Goal: Task Accomplishment & Management: Complete application form

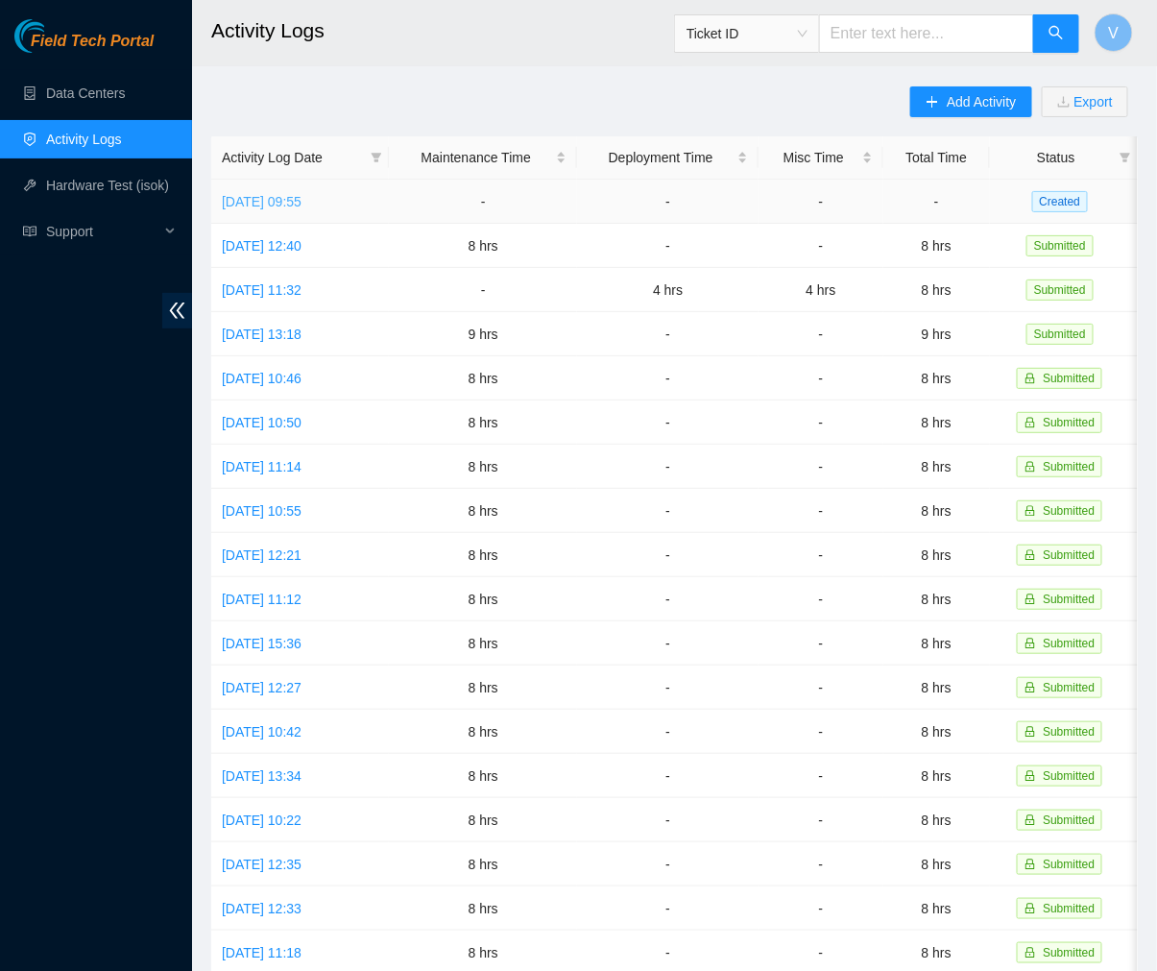
click at [302, 198] on link "[DATE] 09:55" at bounding box center [262, 201] width 80 height 15
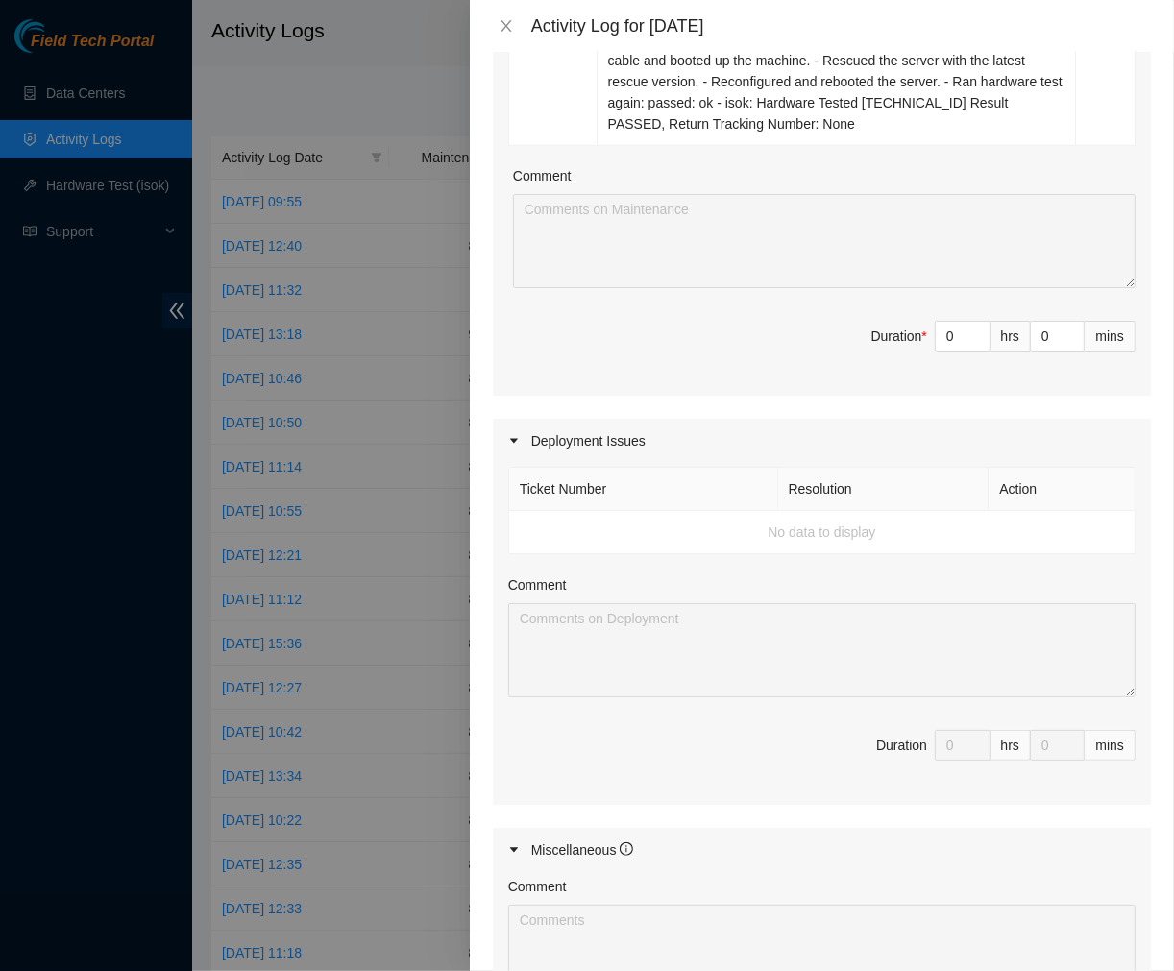
scroll to position [983, 0]
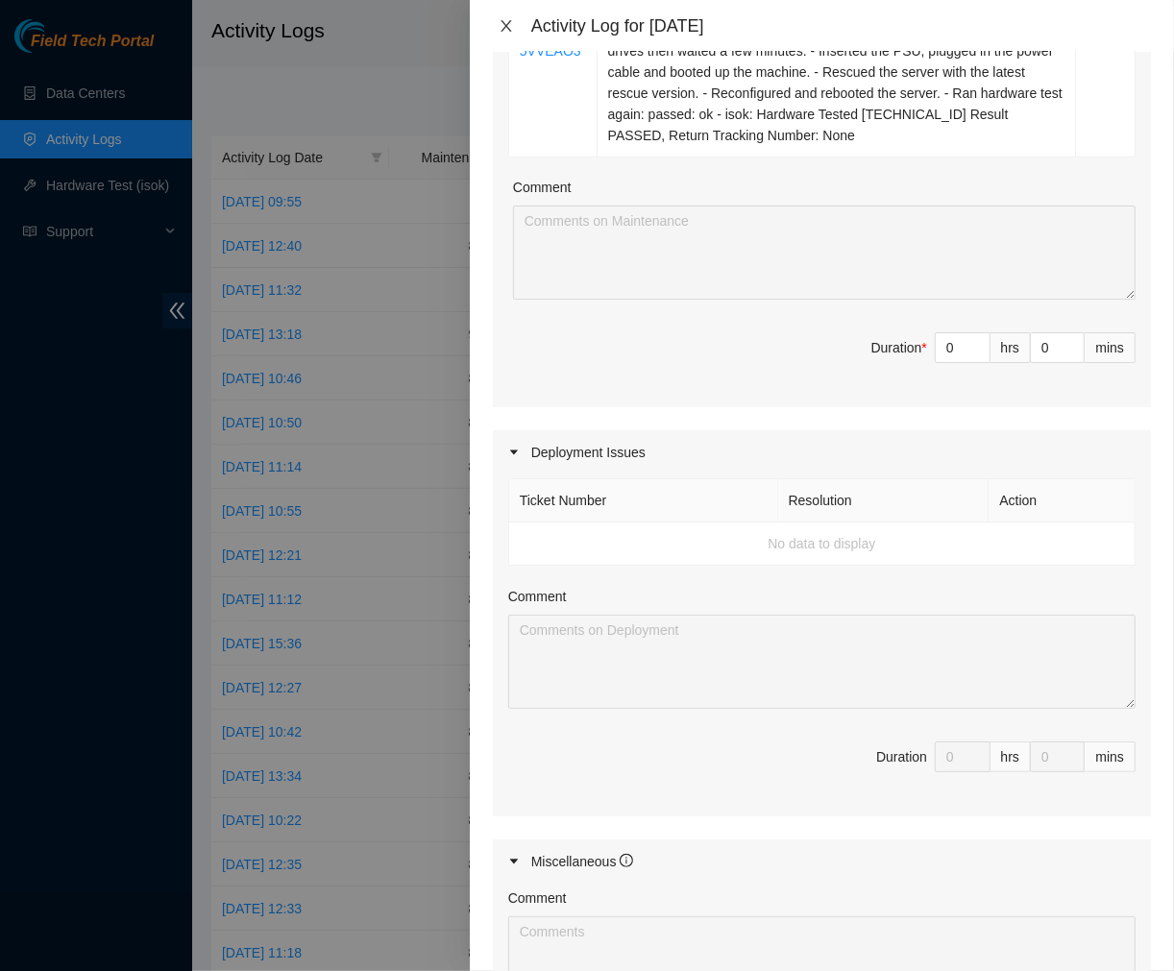
click at [504, 27] on icon "close" at bounding box center [505, 26] width 11 height 12
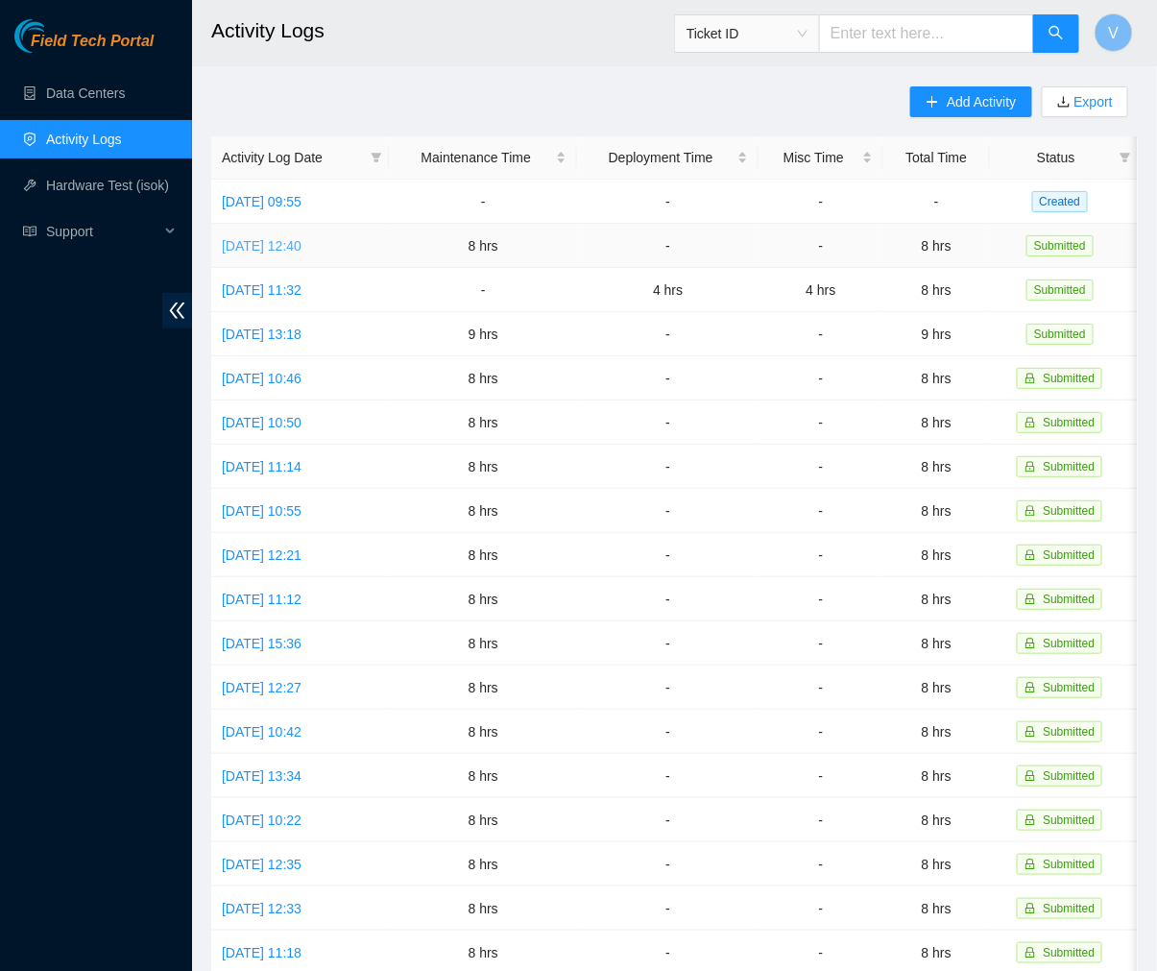
click at [276, 238] on link "[DATE] 12:40" at bounding box center [262, 245] width 80 height 15
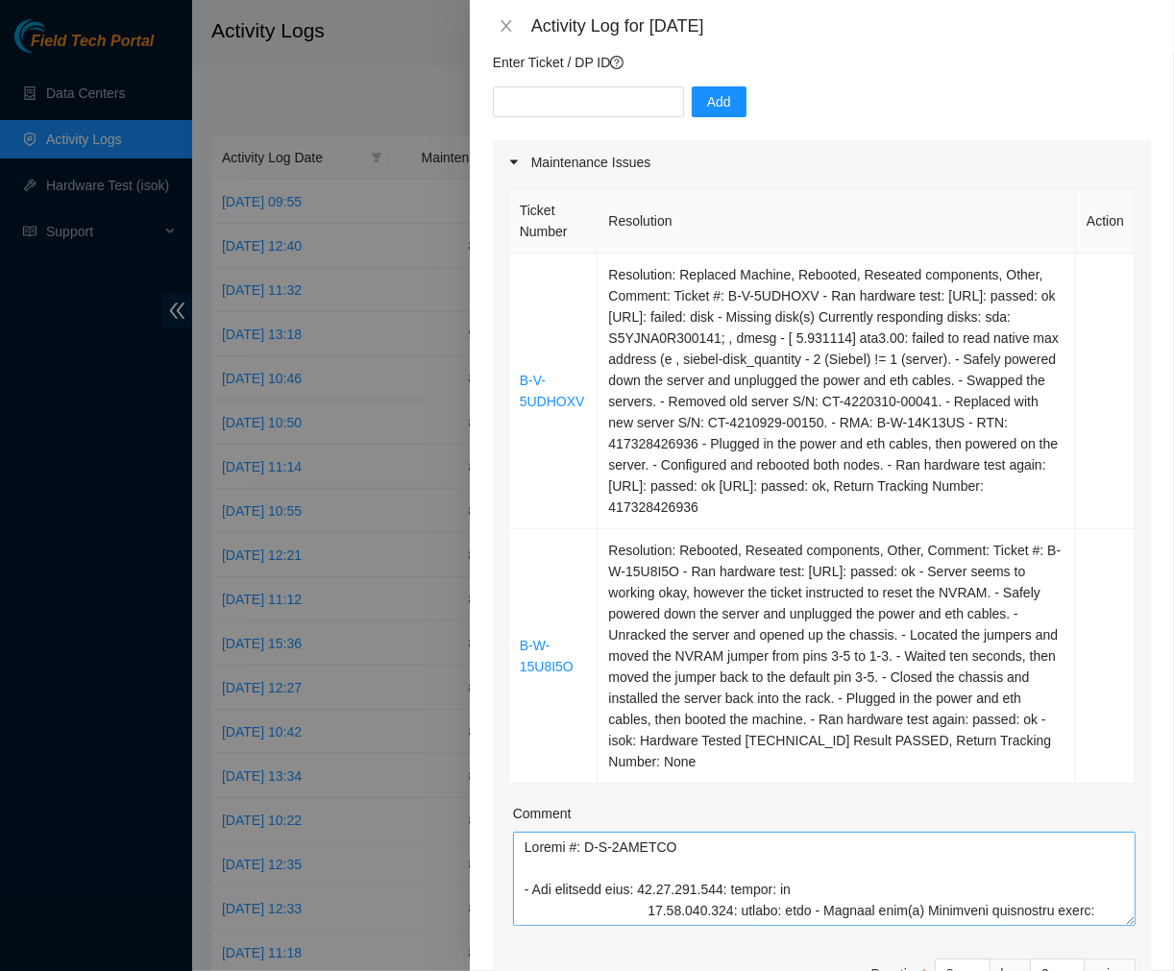
scroll to position [166, 0]
click at [495, 31] on button "Close" at bounding box center [506, 26] width 27 height 18
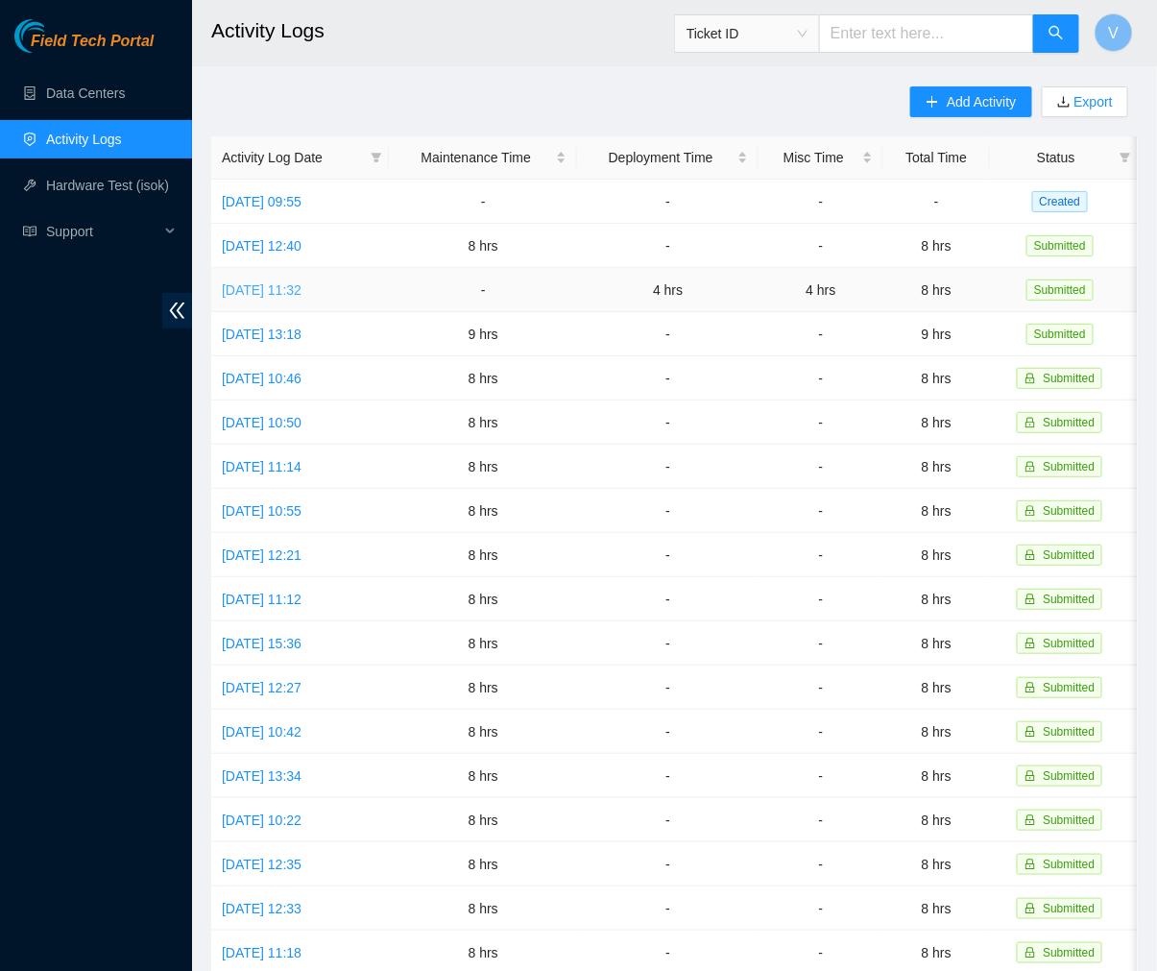
click at [302, 288] on link "[DATE] 11:32" at bounding box center [262, 289] width 80 height 15
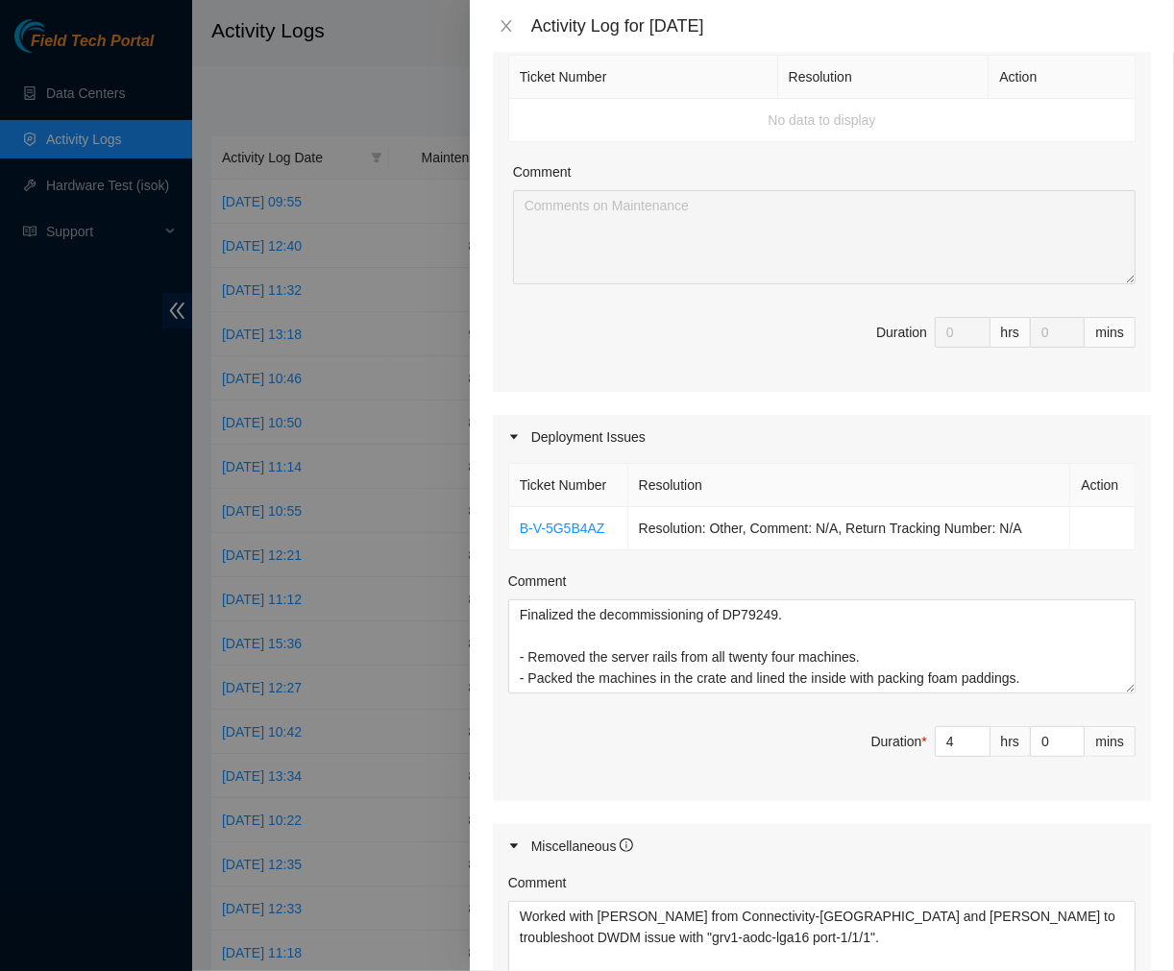
scroll to position [329, 0]
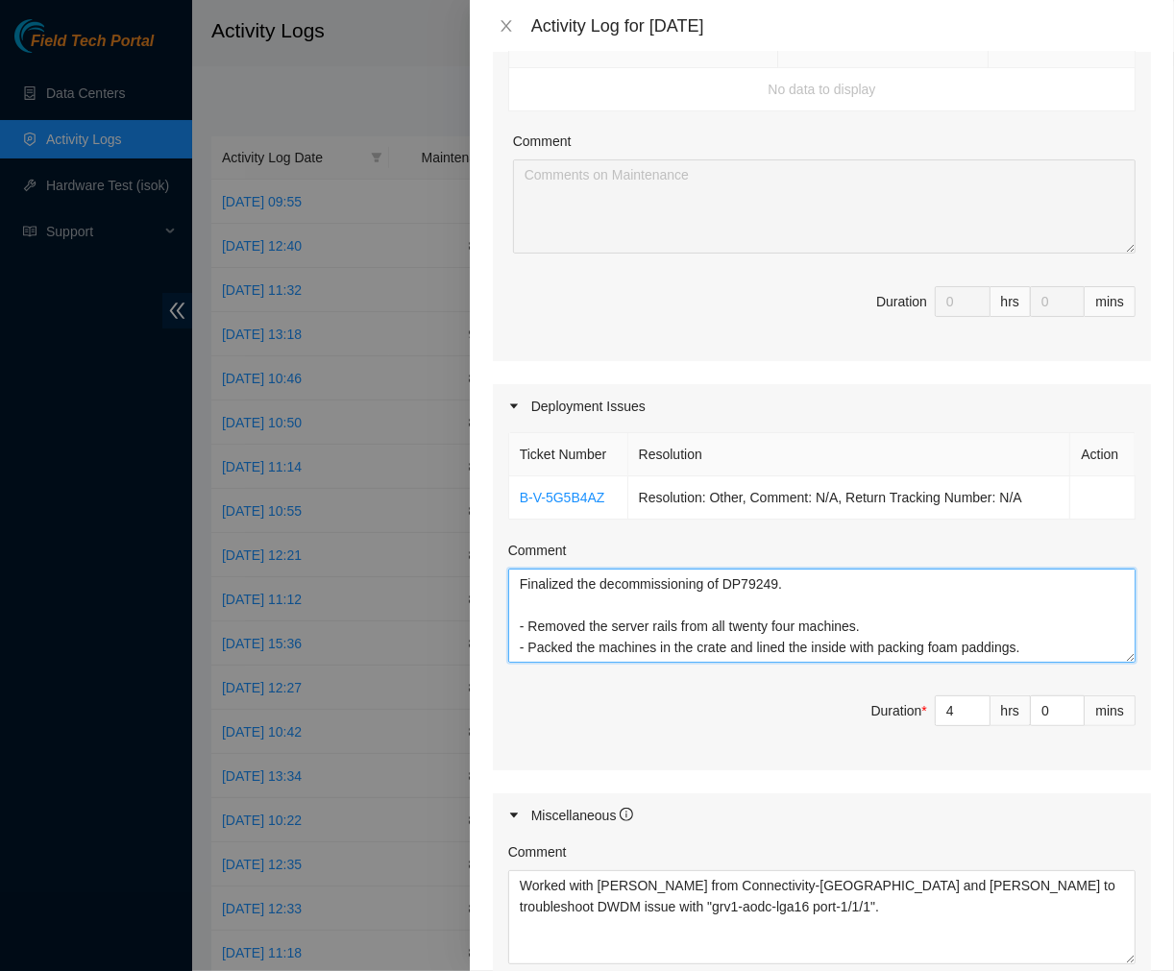
click at [1012, 644] on textarea "Finalized the decommissioning of DP79249. - Removed the server rails from all t…" at bounding box center [821, 616] width 627 height 94
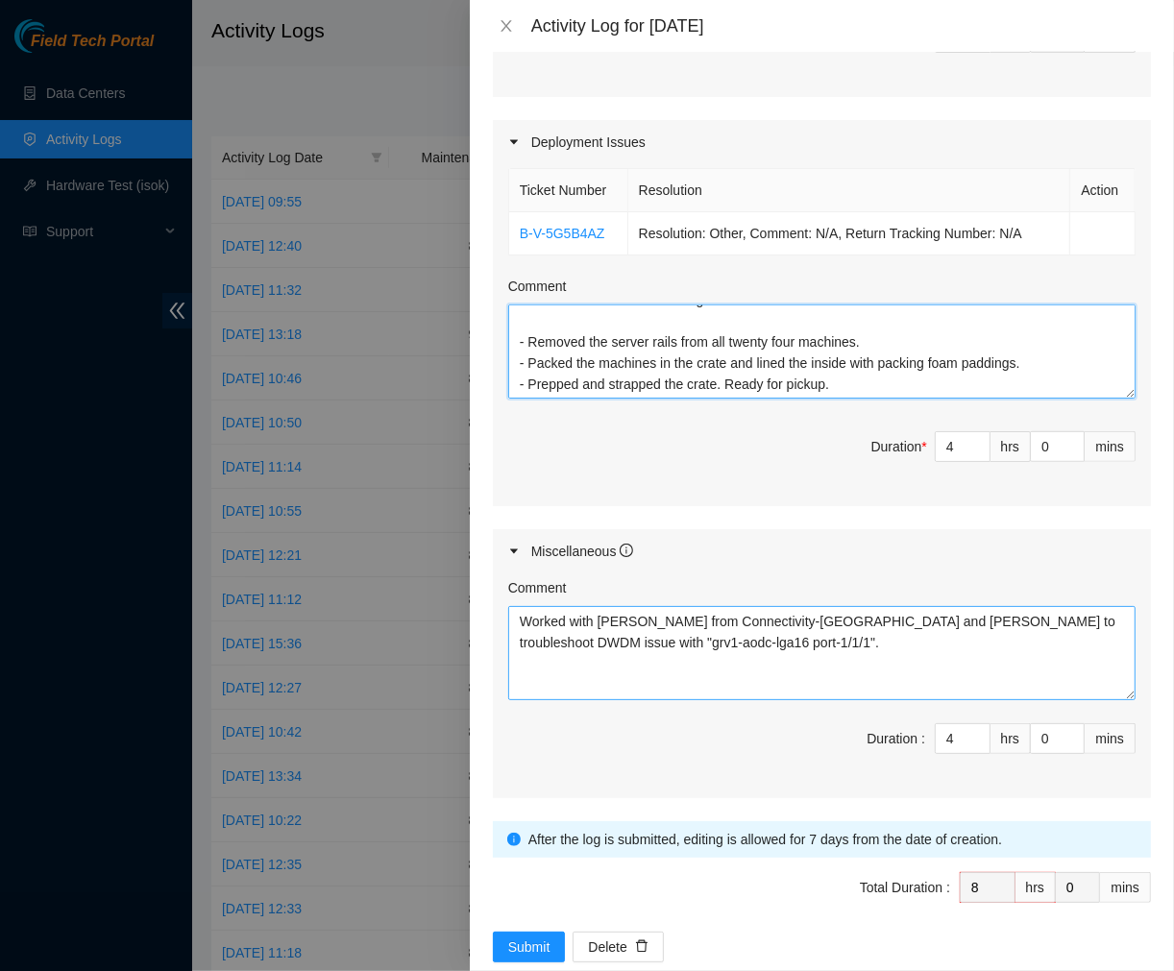
scroll to position [599, 0]
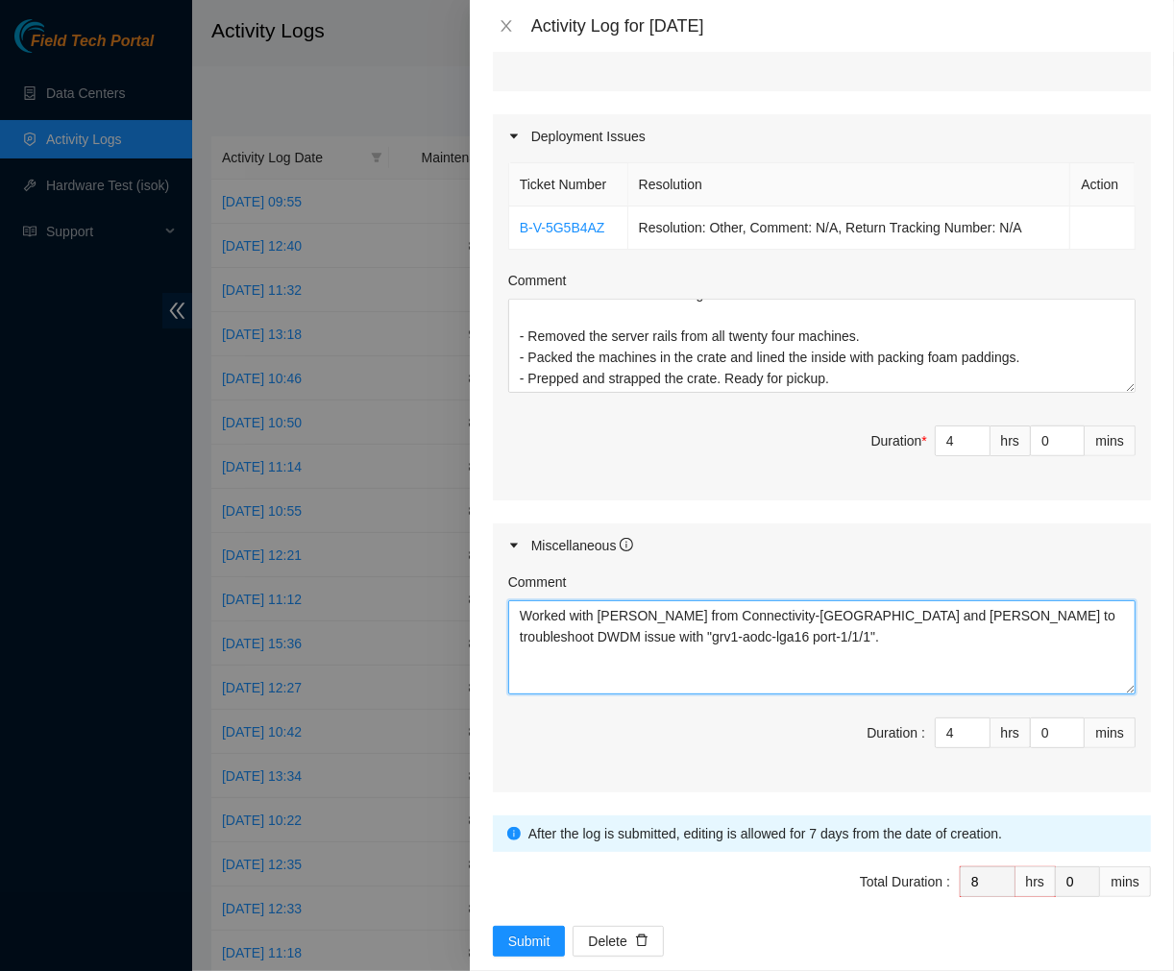
drag, startPoint x: 788, startPoint y: 628, endPoint x: 461, endPoint y: 548, distance: 336.2
click at [461, 548] on div "Activity Log for [DATE] Note: This activity log is for informational purposes o…" at bounding box center [587, 485] width 1174 height 971
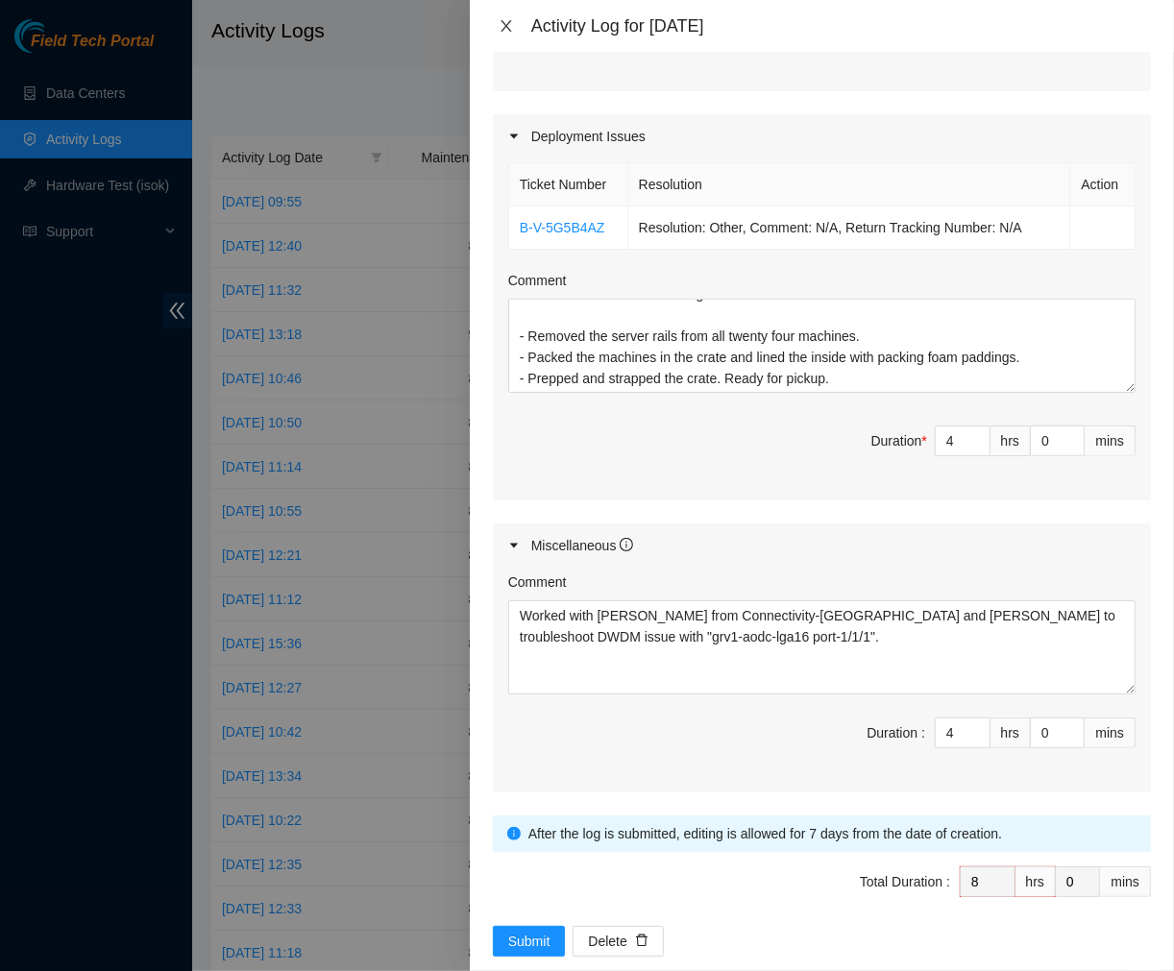
click at [499, 26] on icon "close" at bounding box center [506, 25] width 15 height 15
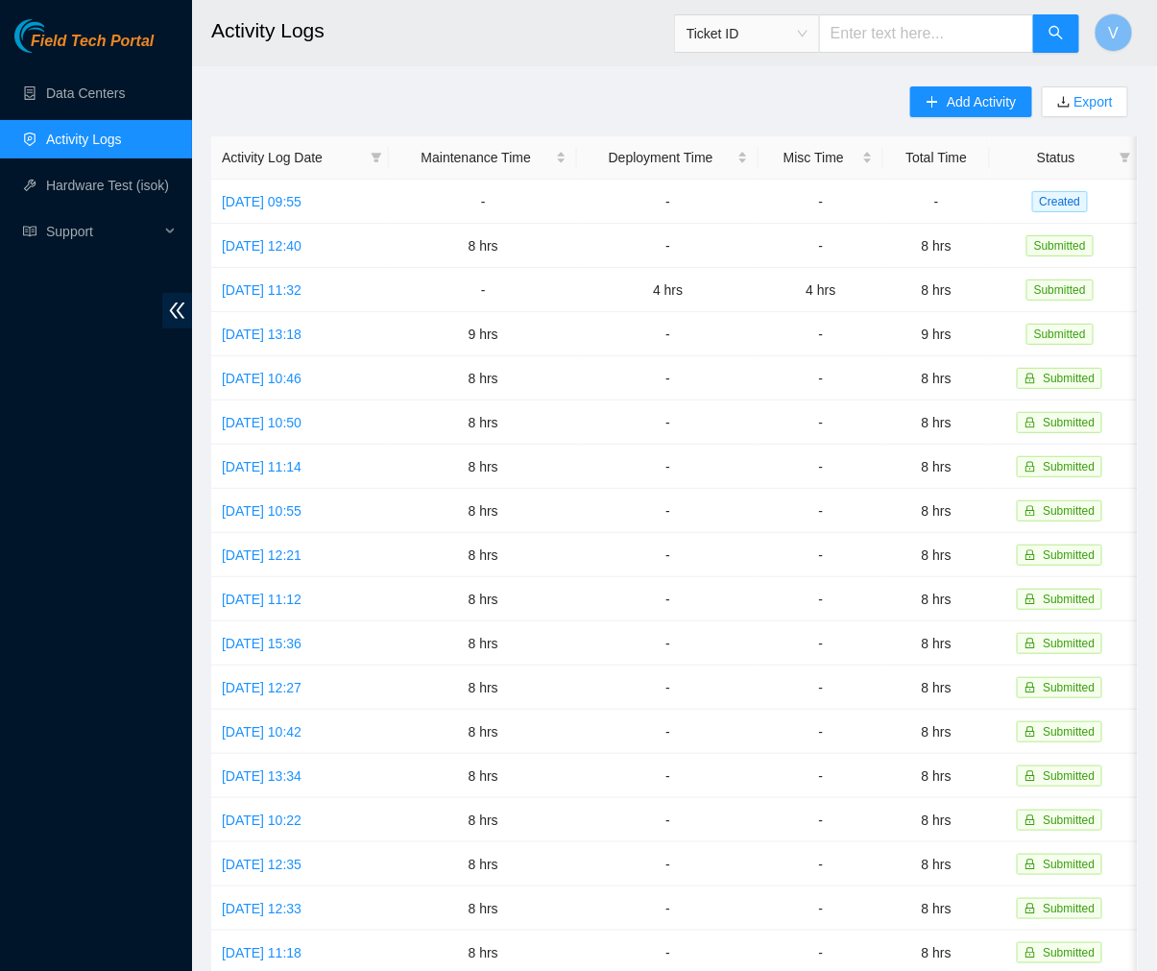
click at [507, 48] on h2 "Activity Logs" at bounding box center [603, 30] width 784 height 61
click at [302, 197] on link "[DATE] 09:55" at bounding box center [262, 201] width 80 height 15
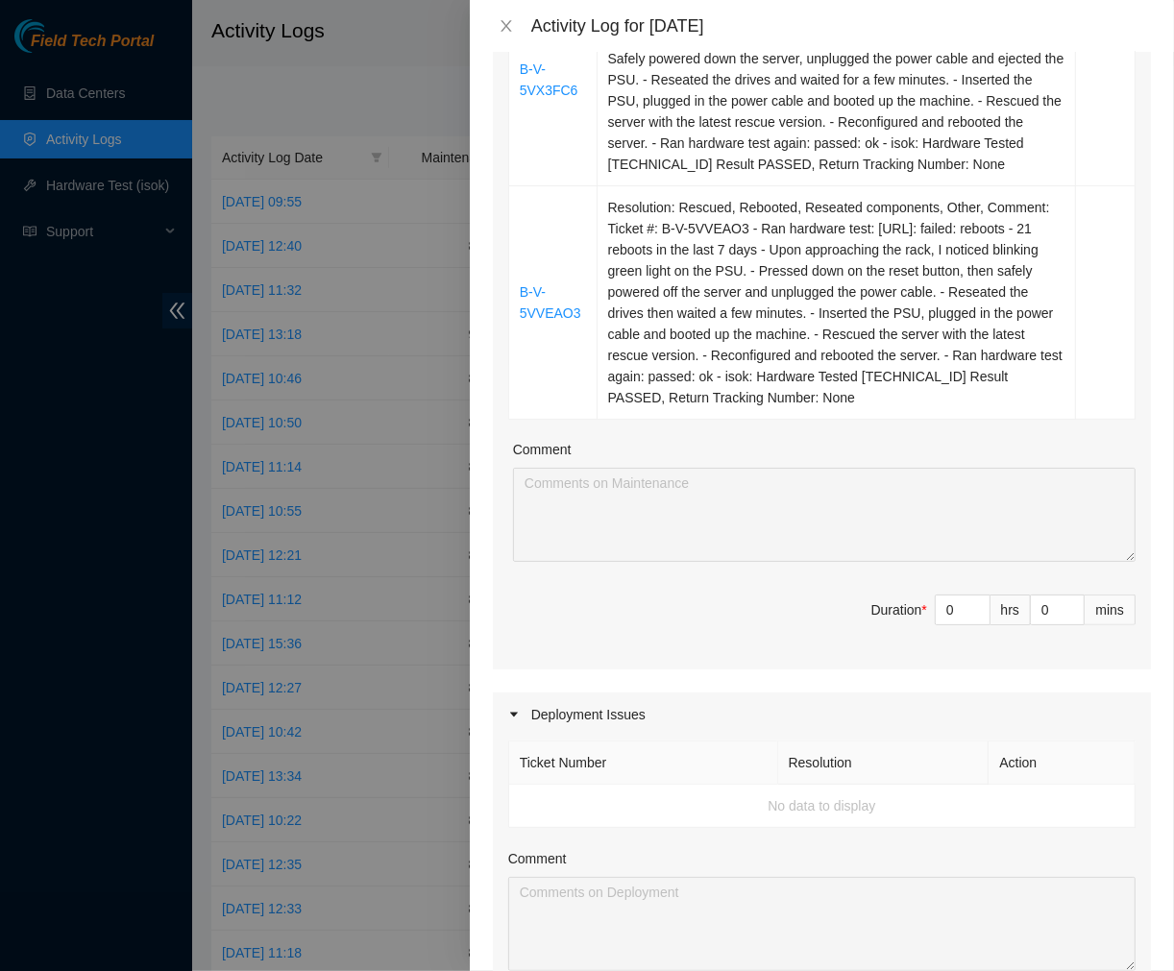
scroll to position [761, 0]
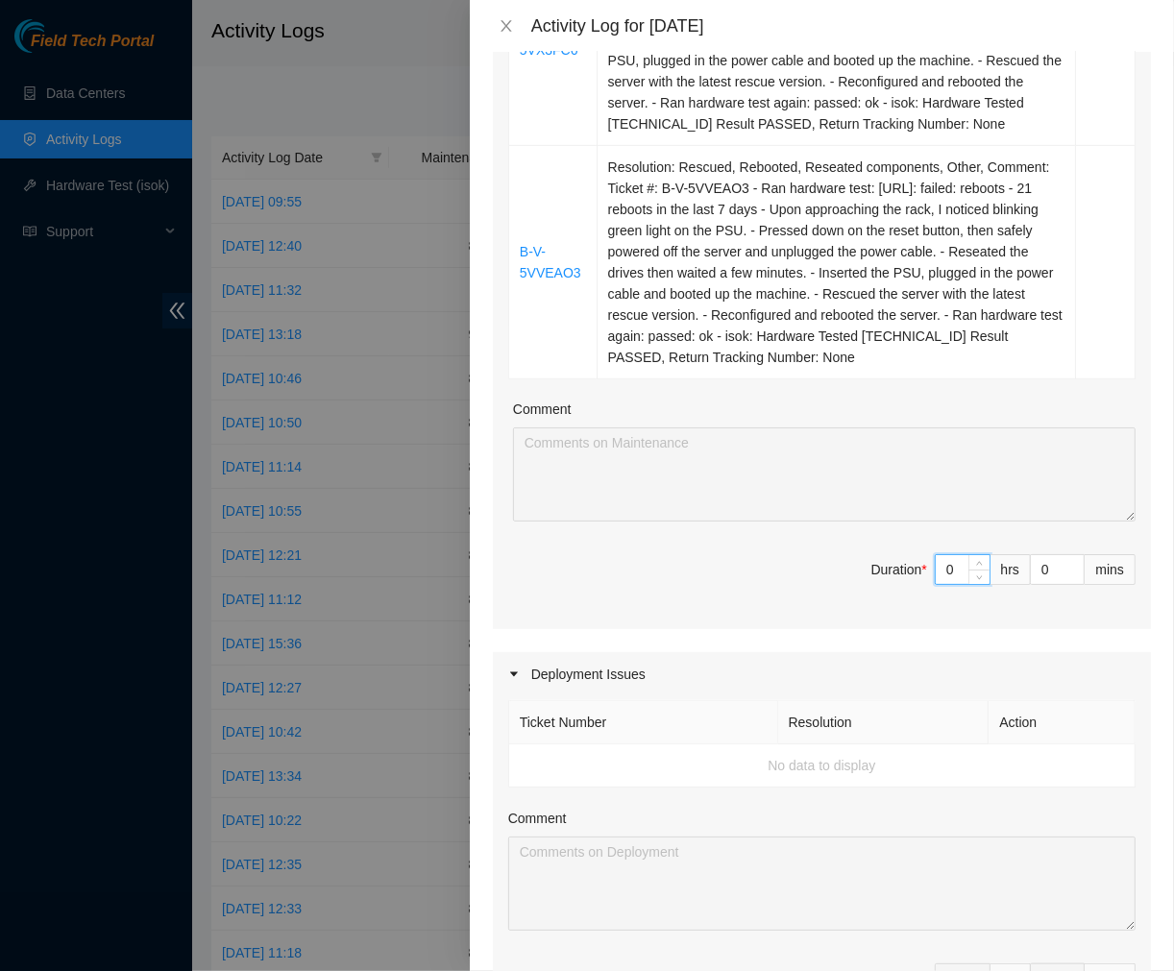
drag, startPoint x: 930, startPoint y: 593, endPoint x: 964, endPoint y: 637, distance: 56.1
click at [964, 629] on div "Ticket Number Resolution Action B-V-5VSHNEG Resolution: Rebooted, Reseated comp…" at bounding box center [822, 109] width 658 height 1040
type input "9"
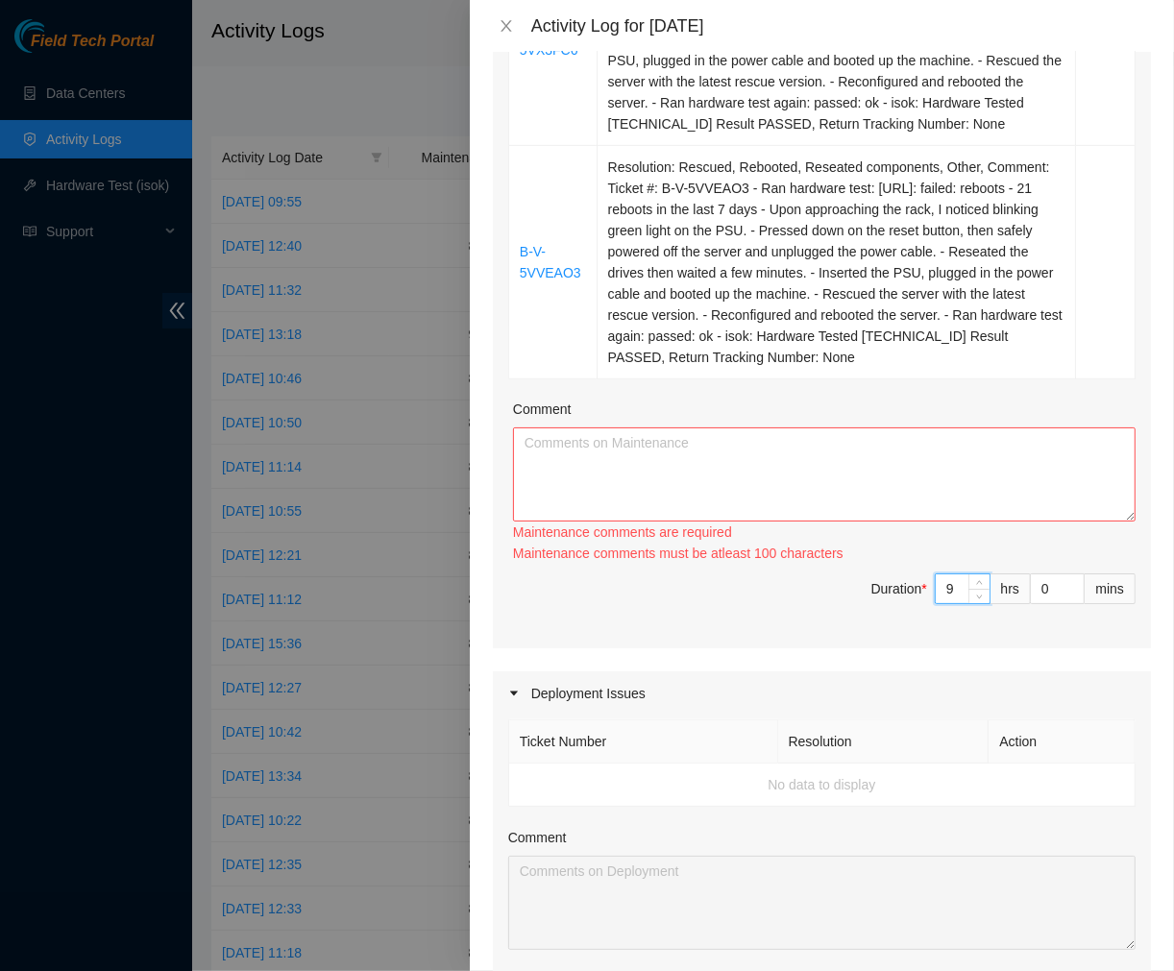
type input "9"
click at [774, 487] on textarea "Comment" at bounding box center [824, 474] width 622 height 94
paste textarea "Ticket #: B-V-5VSHNEG - Ran hardware test: [URL]: failed: dmesg - [DATE] 03:29:…"
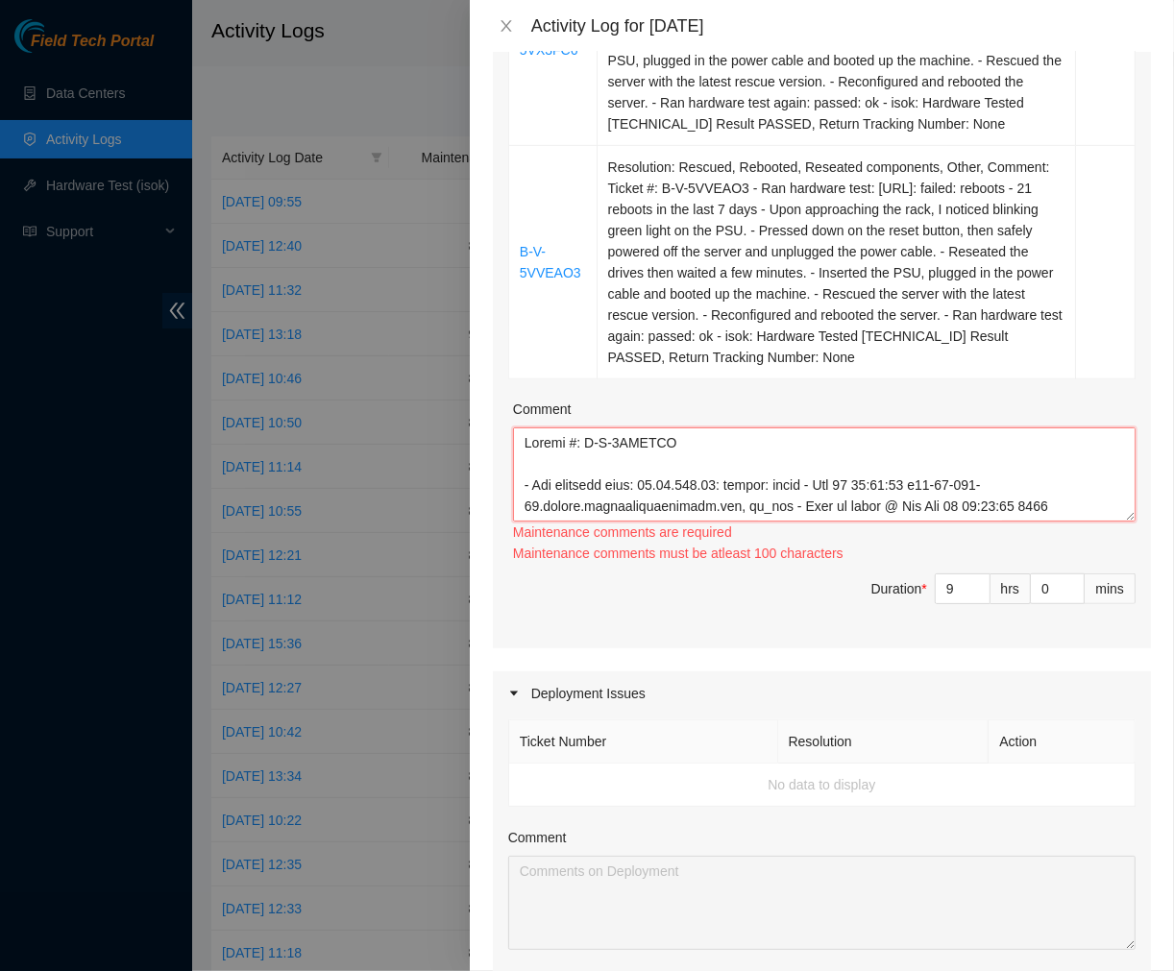
scroll to position [1155, 0]
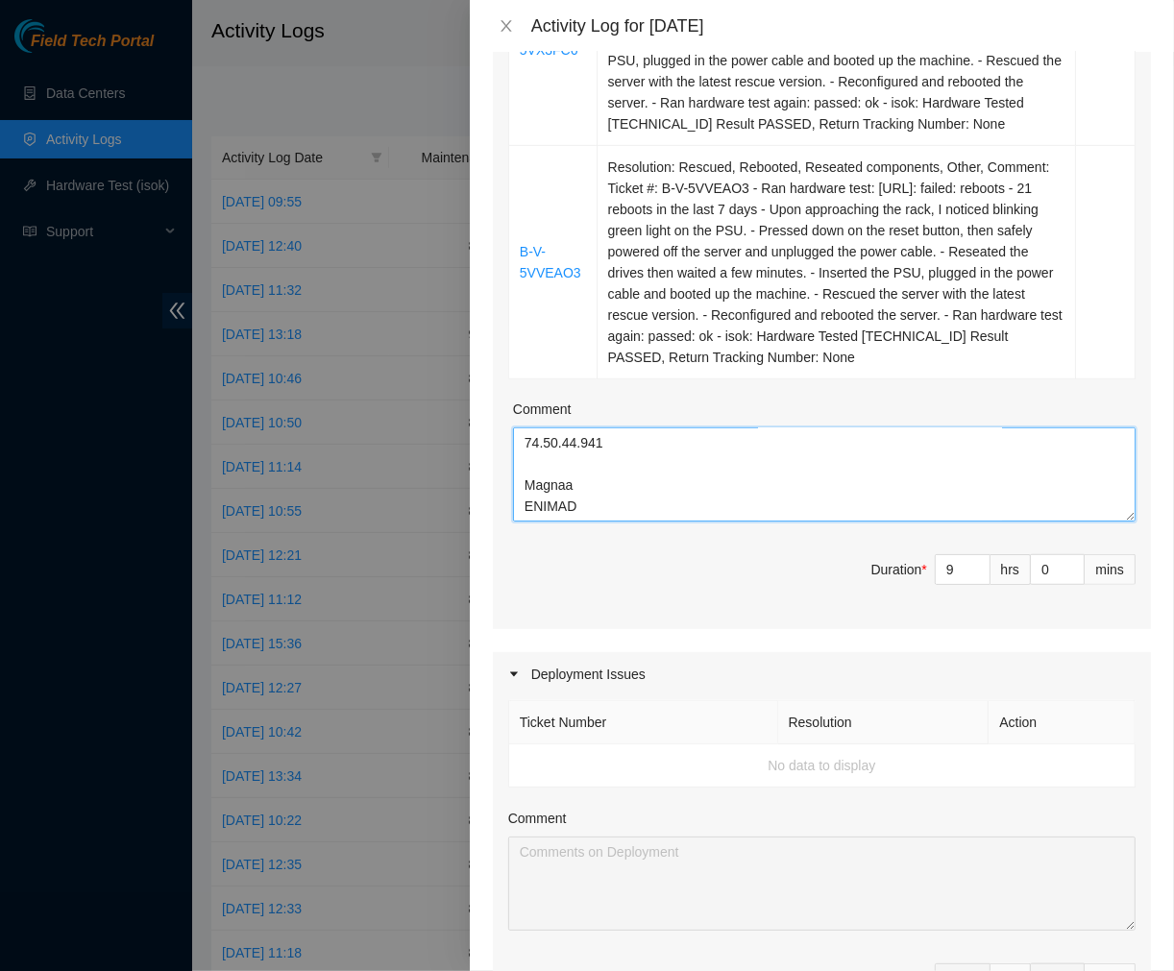
type textarea "Ticket #: B-V-5VSHNEG - Ran hardware test: [URL]: failed: dmesg - [DATE] 03:29:…"
click at [680, 590] on span "Duration * 9 hrs 0 mins" at bounding box center [821, 581] width 627 height 54
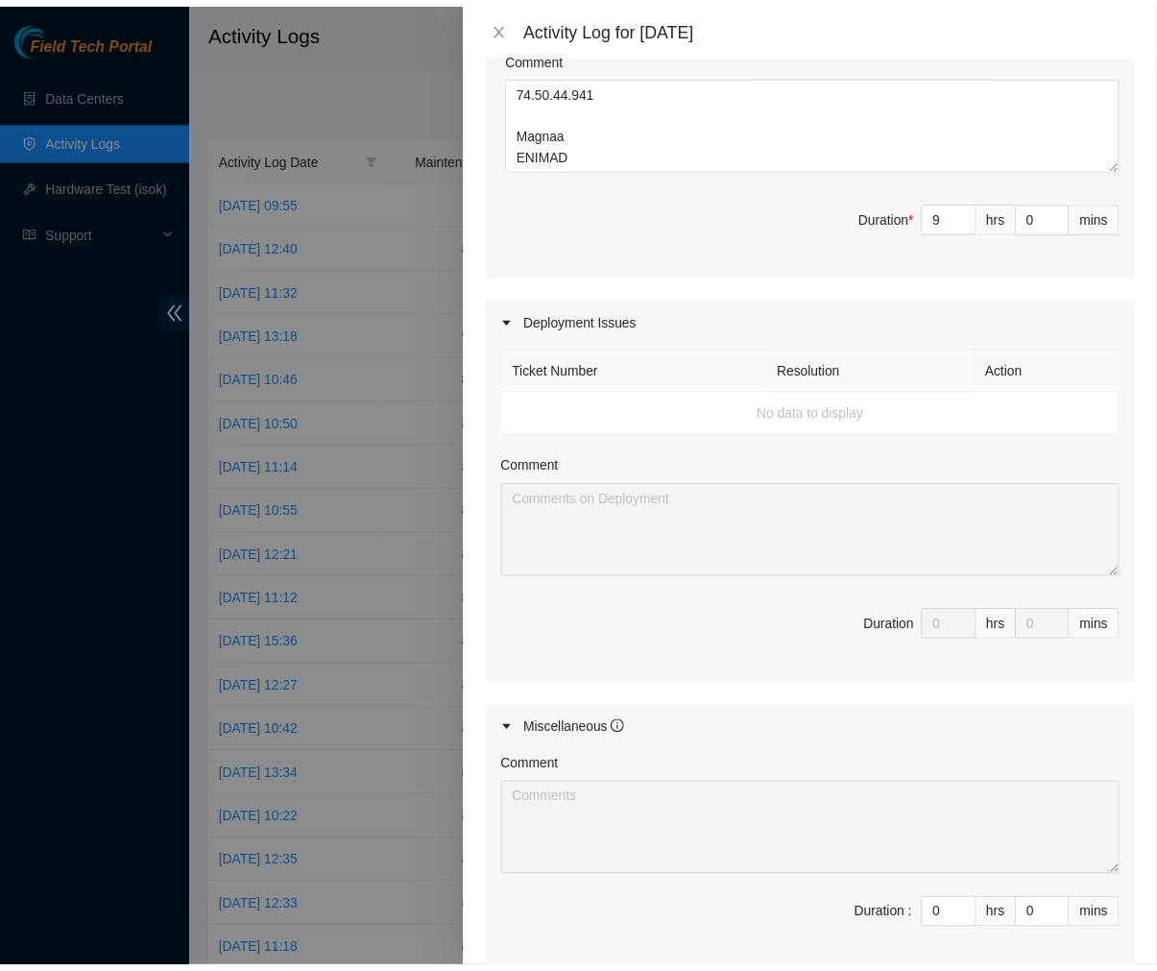
scroll to position [1349, 0]
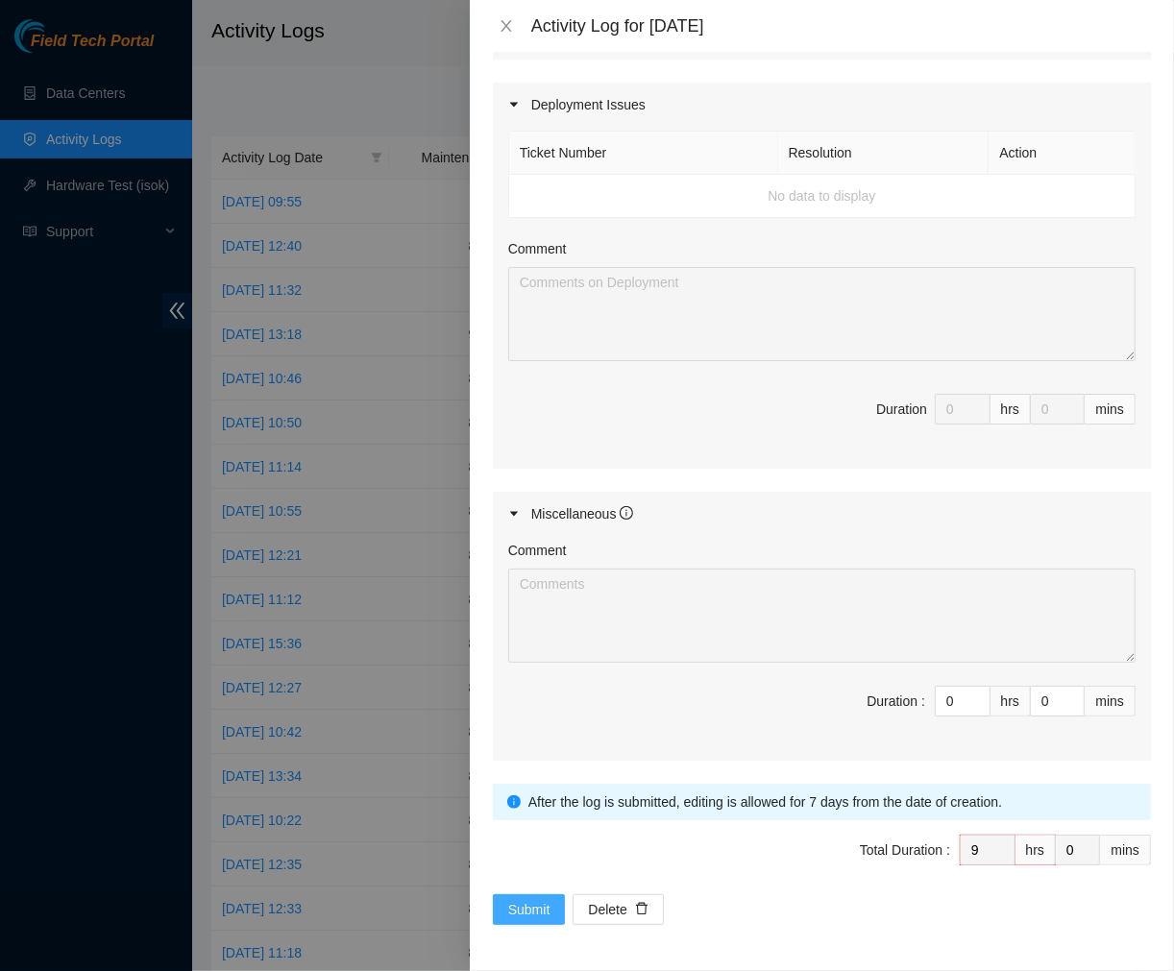
click at [509, 911] on span "Submit" at bounding box center [529, 909] width 42 height 21
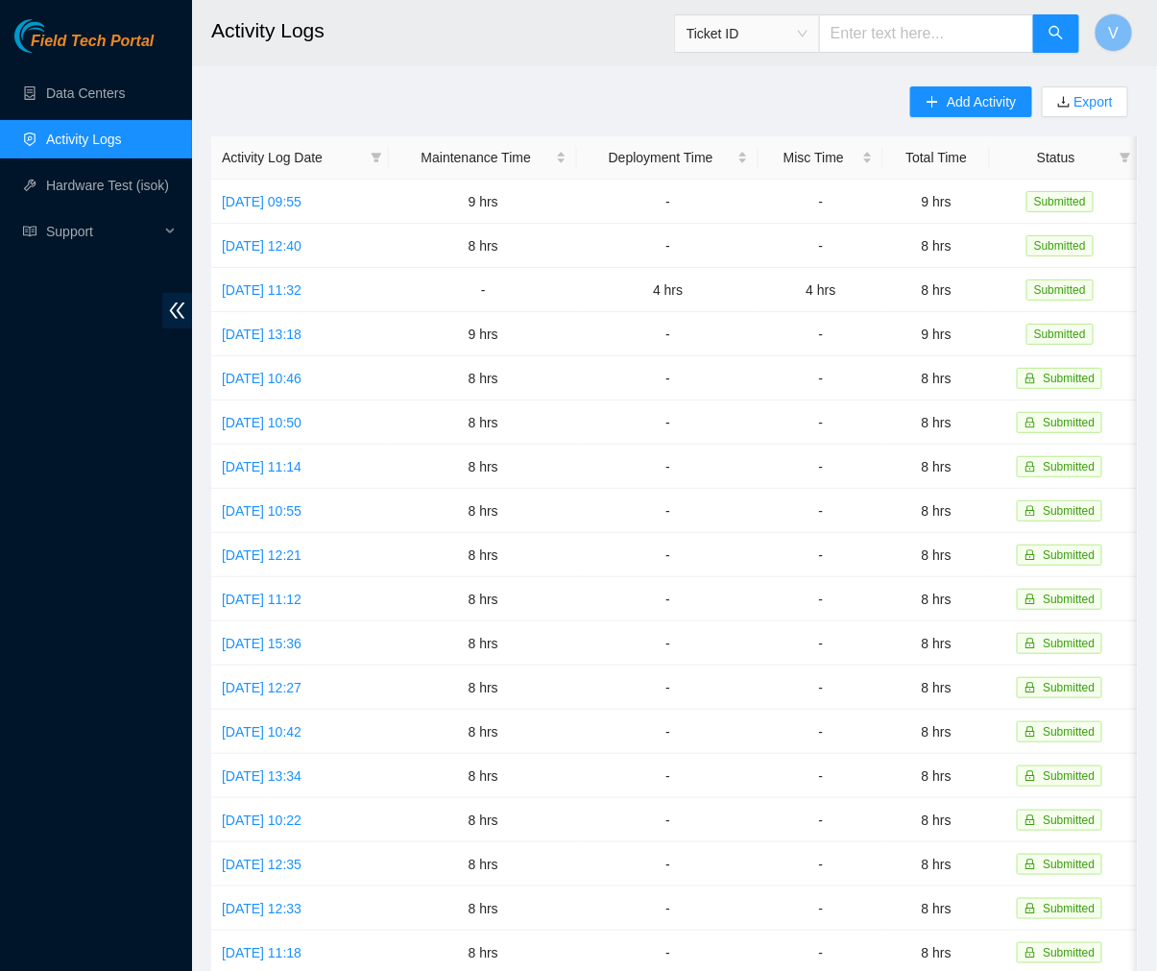
click at [519, 35] on h2 "Activity Logs" at bounding box center [603, 30] width 784 height 61
